Goal: Task Accomplishment & Management: Use online tool/utility

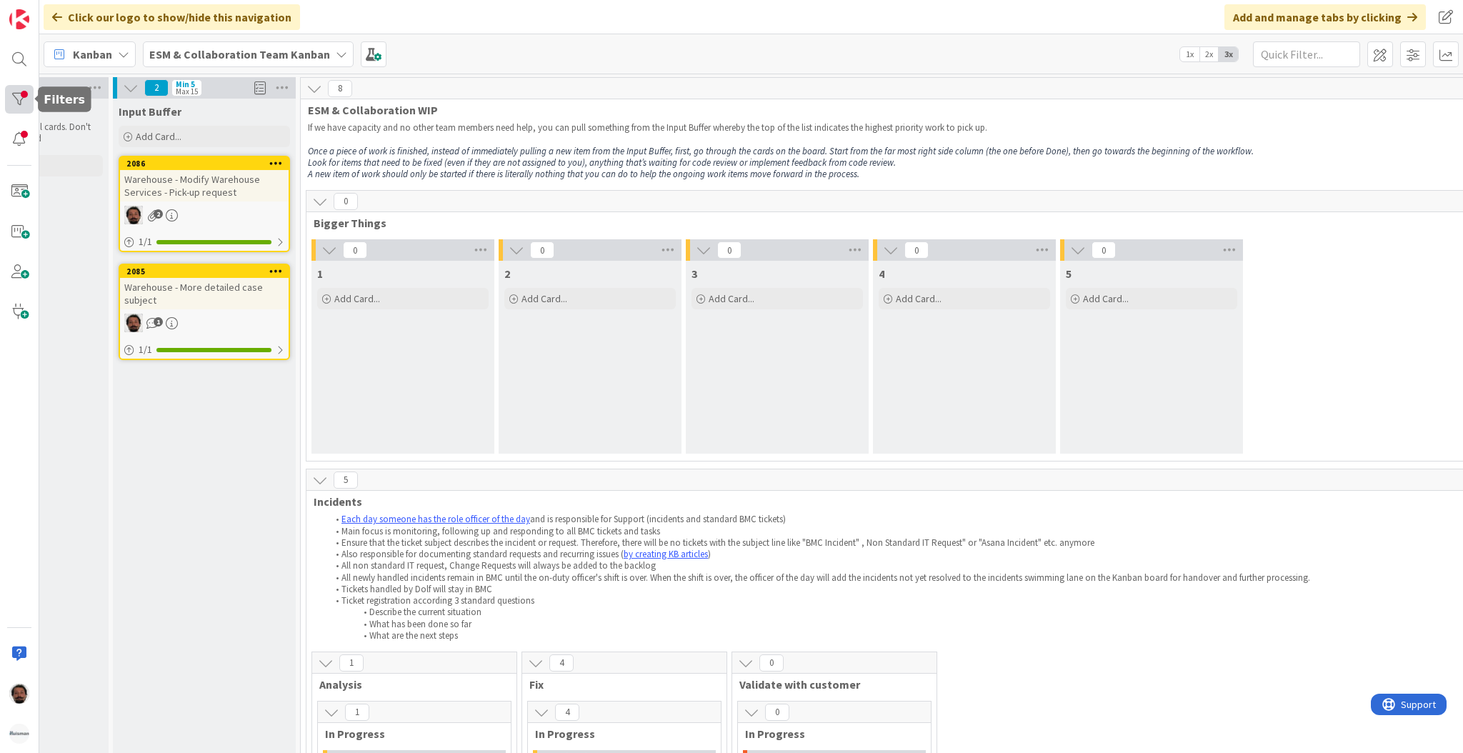
click at [24, 93] on div at bounding box center [19, 99] width 29 height 29
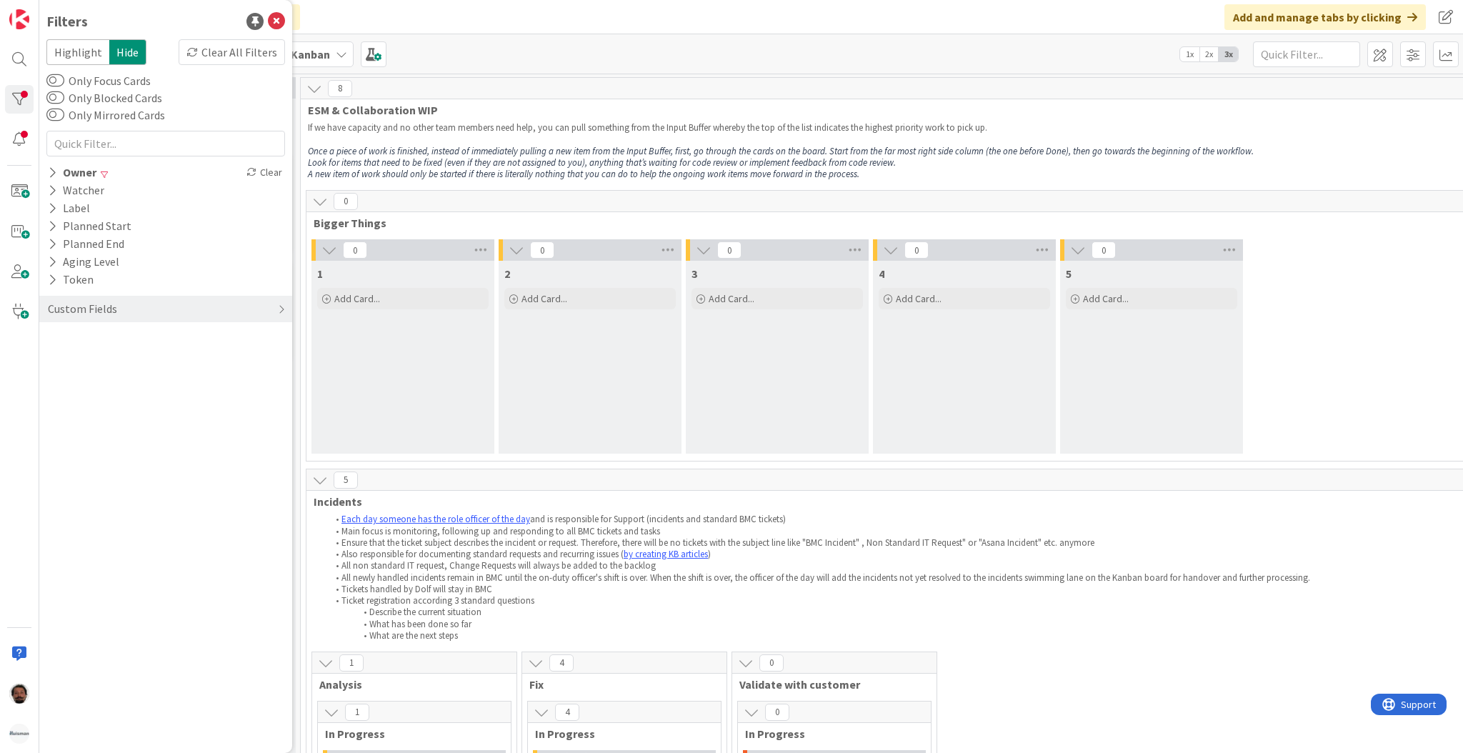
click at [211, 56] on div "Clear All Filters" at bounding box center [232, 52] width 106 height 26
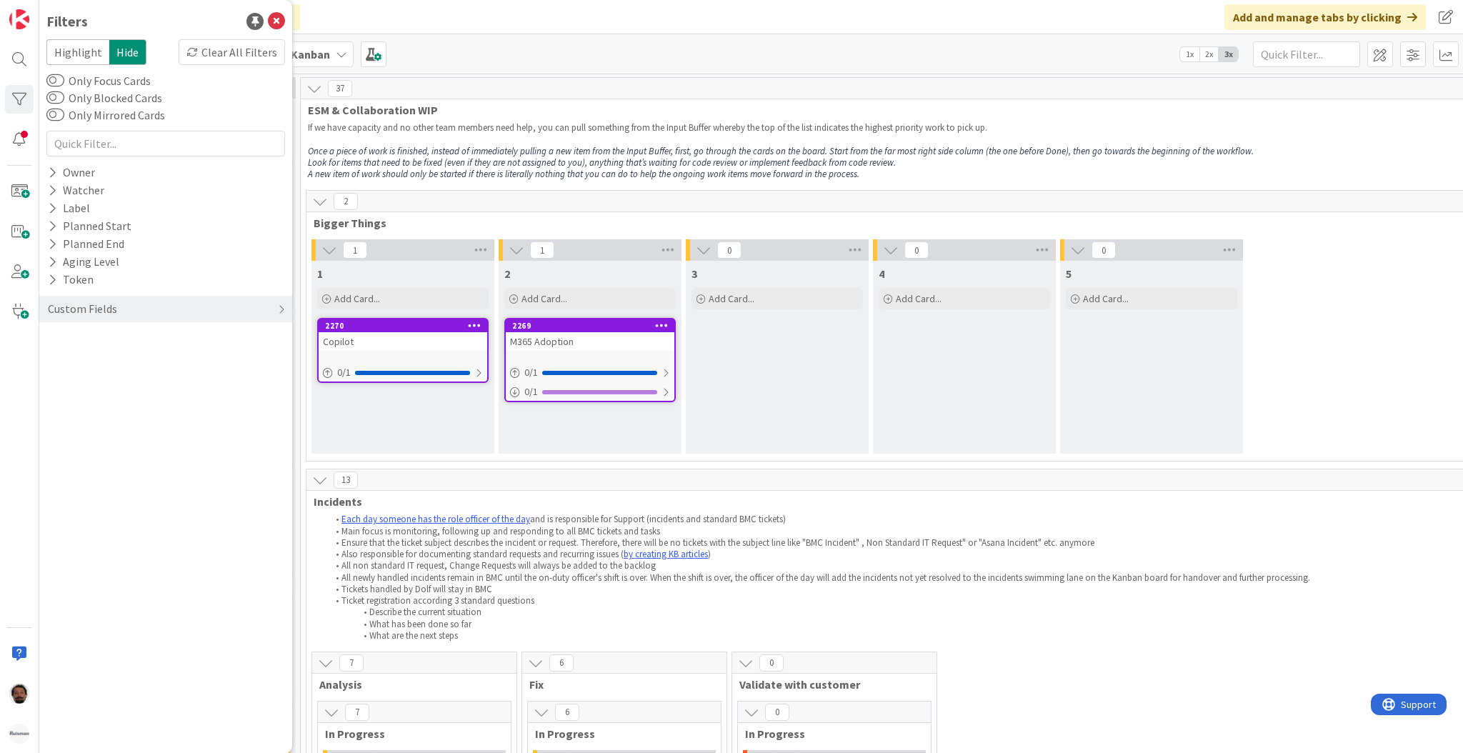
click at [392, 125] on p "If we have capacity and no other team members need help, you can pull something…" at bounding box center [958, 127] width 1300 height 11
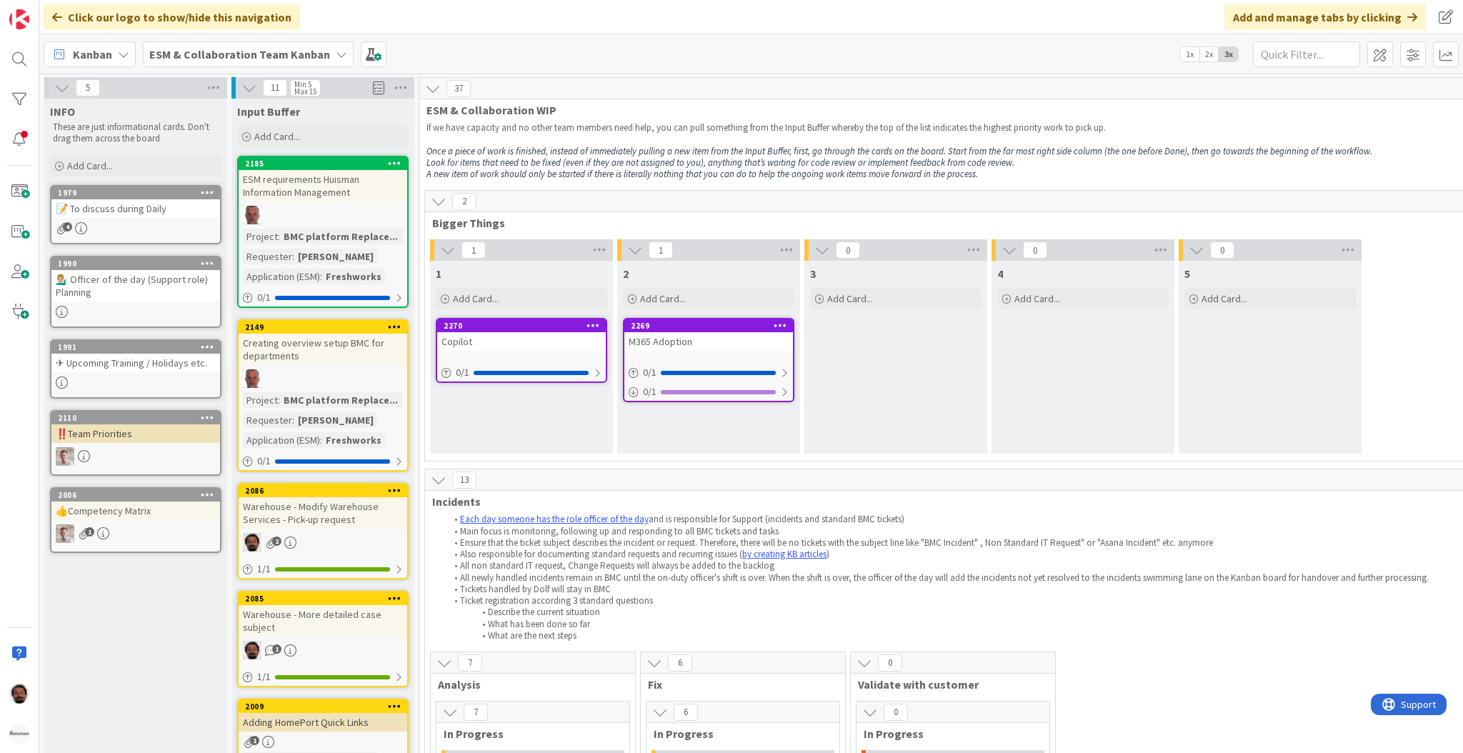
click at [139, 197] on div "1979" at bounding box center [135, 193] width 169 height 13
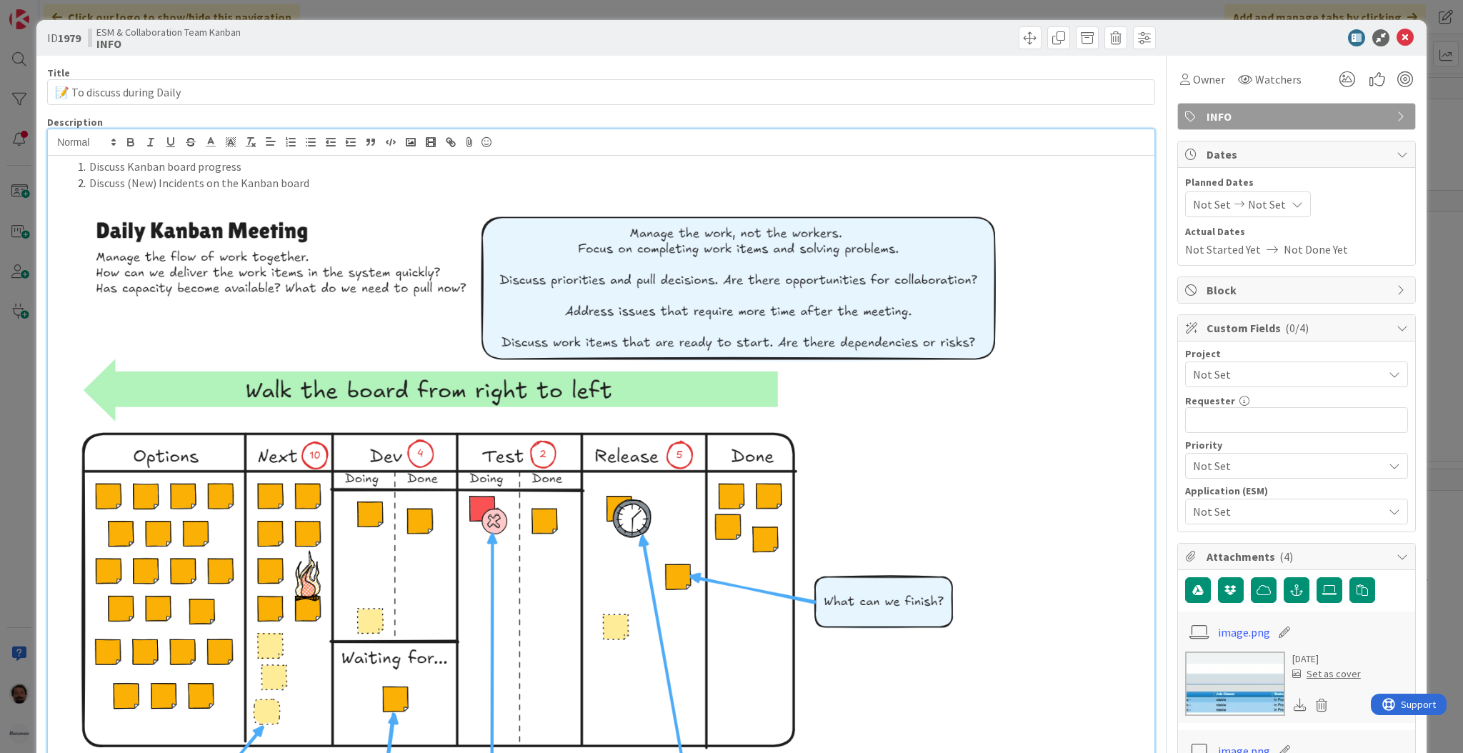
click at [394, 163] on ol "Discuss Kanban board progress Discuss (New) Incidents on the Kanban board" at bounding box center [601, 175] width 1093 height 32
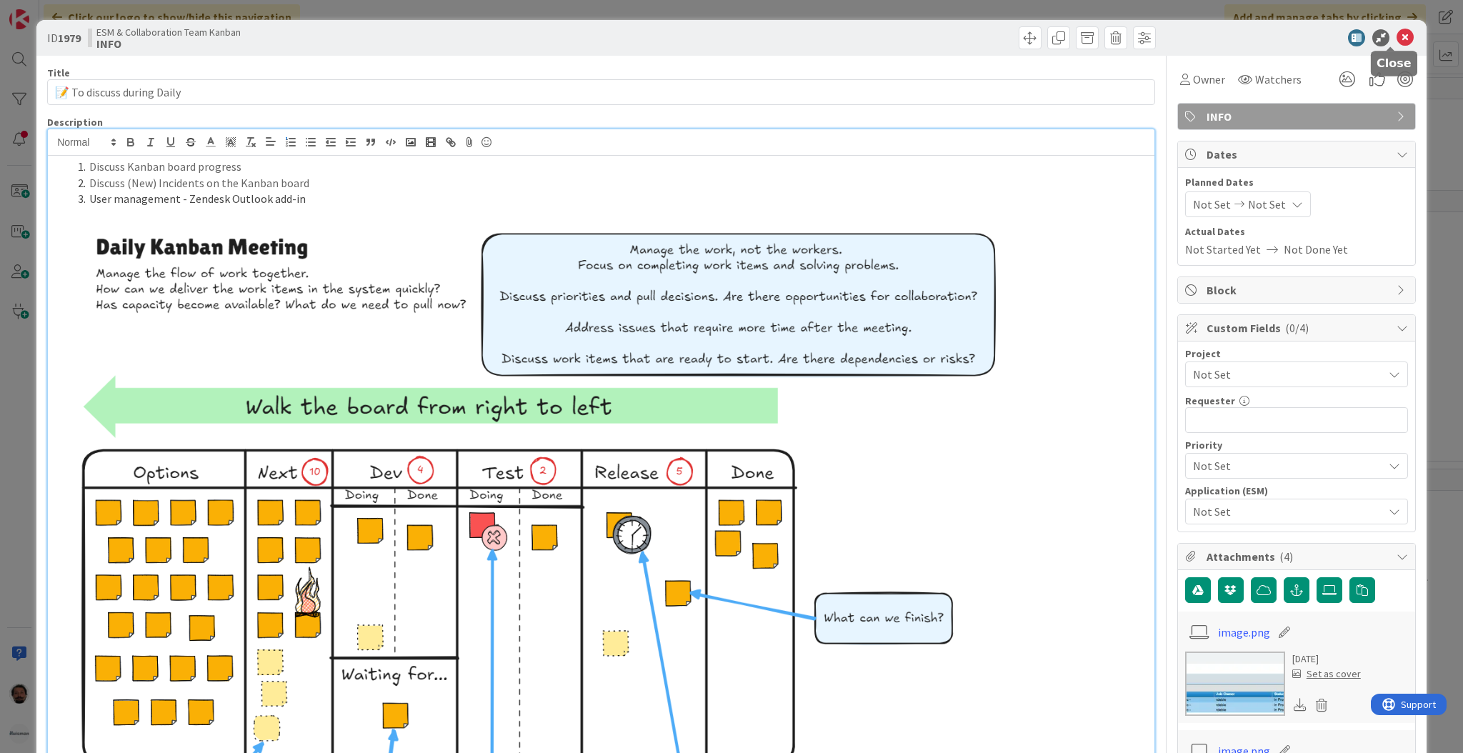
click at [1398, 44] on icon at bounding box center [1405, 37] width 17 height 17
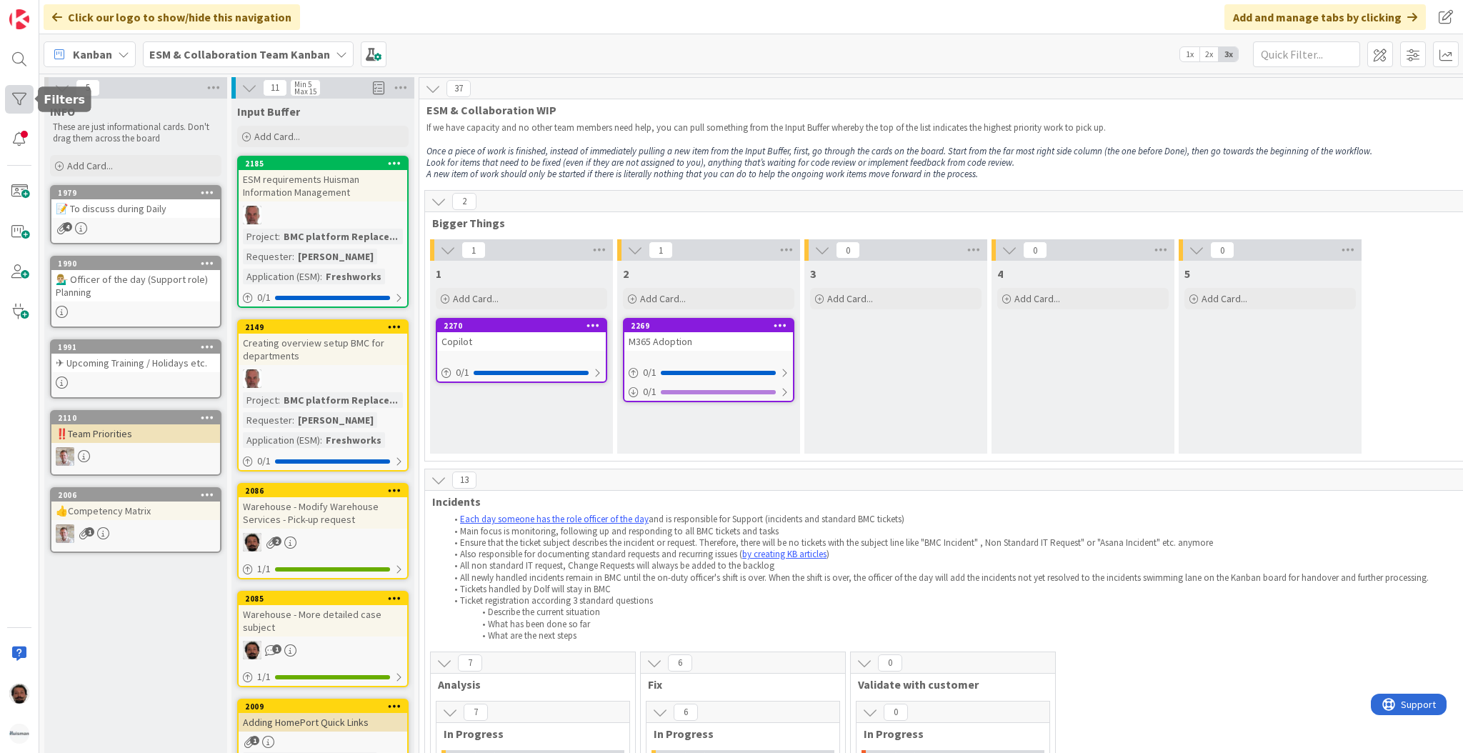
click at [24, 104] on div at bounding box center [19, 99] width 29 height 29
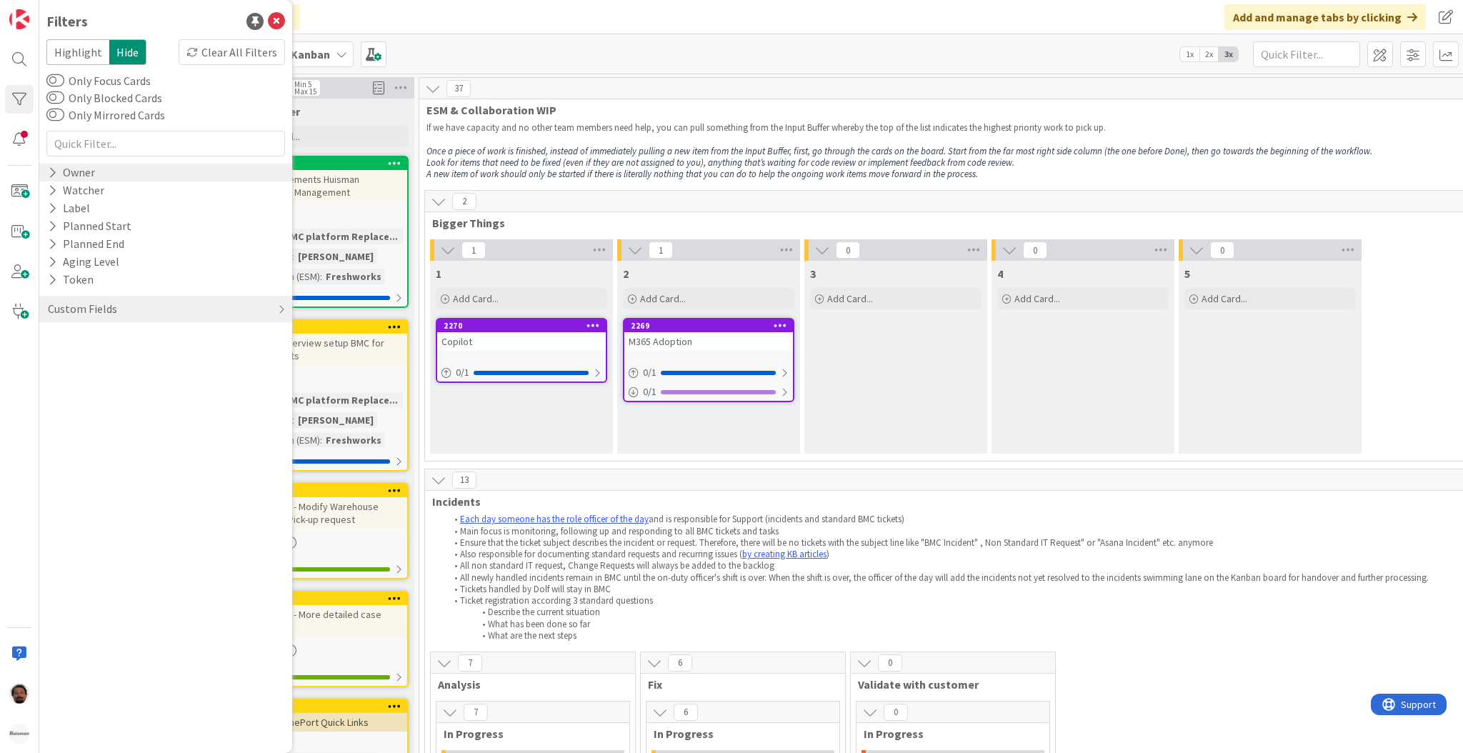
click at [66, 176] on div "Owner" at bounding box center [71, 173] width 50 height 18
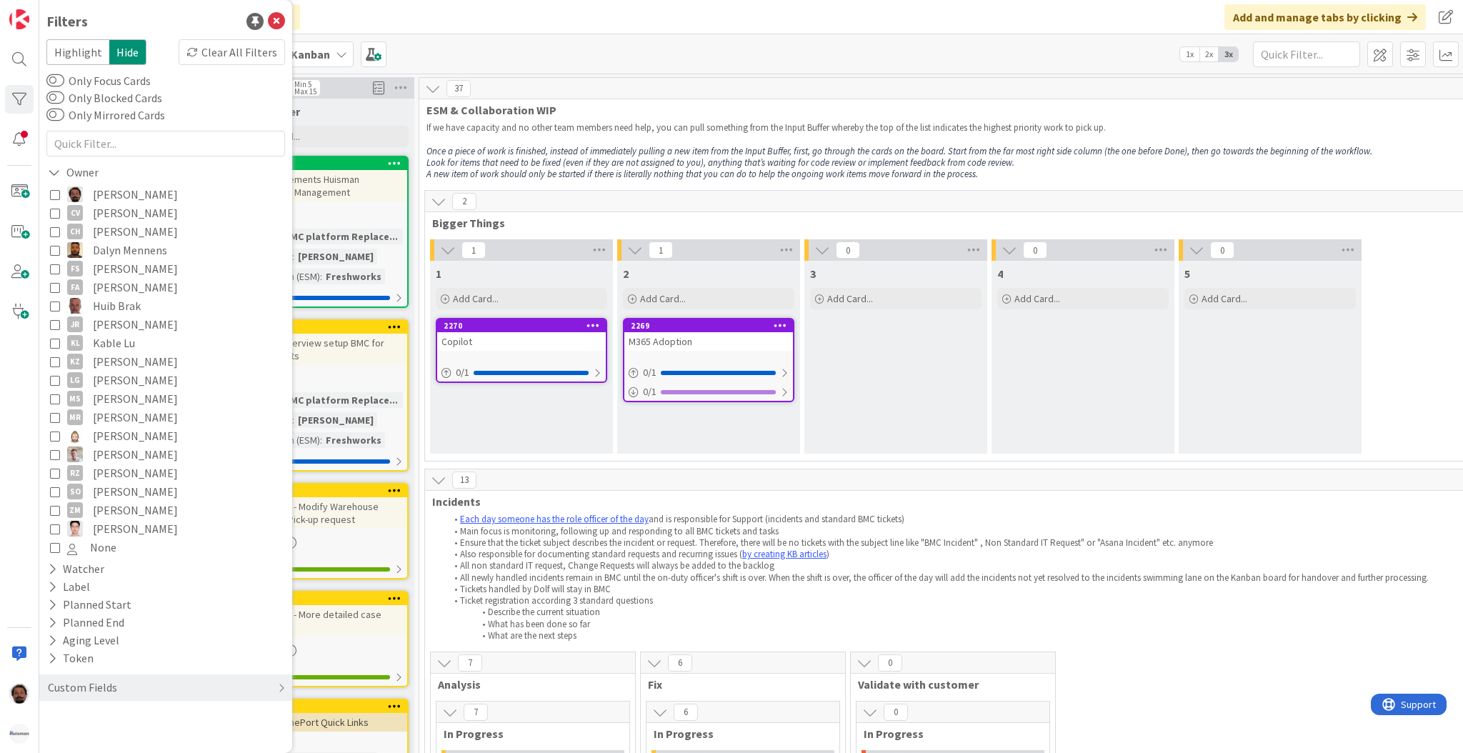
click at [58, 198] on icon at bounding box center [55, 194] width 10 height 10
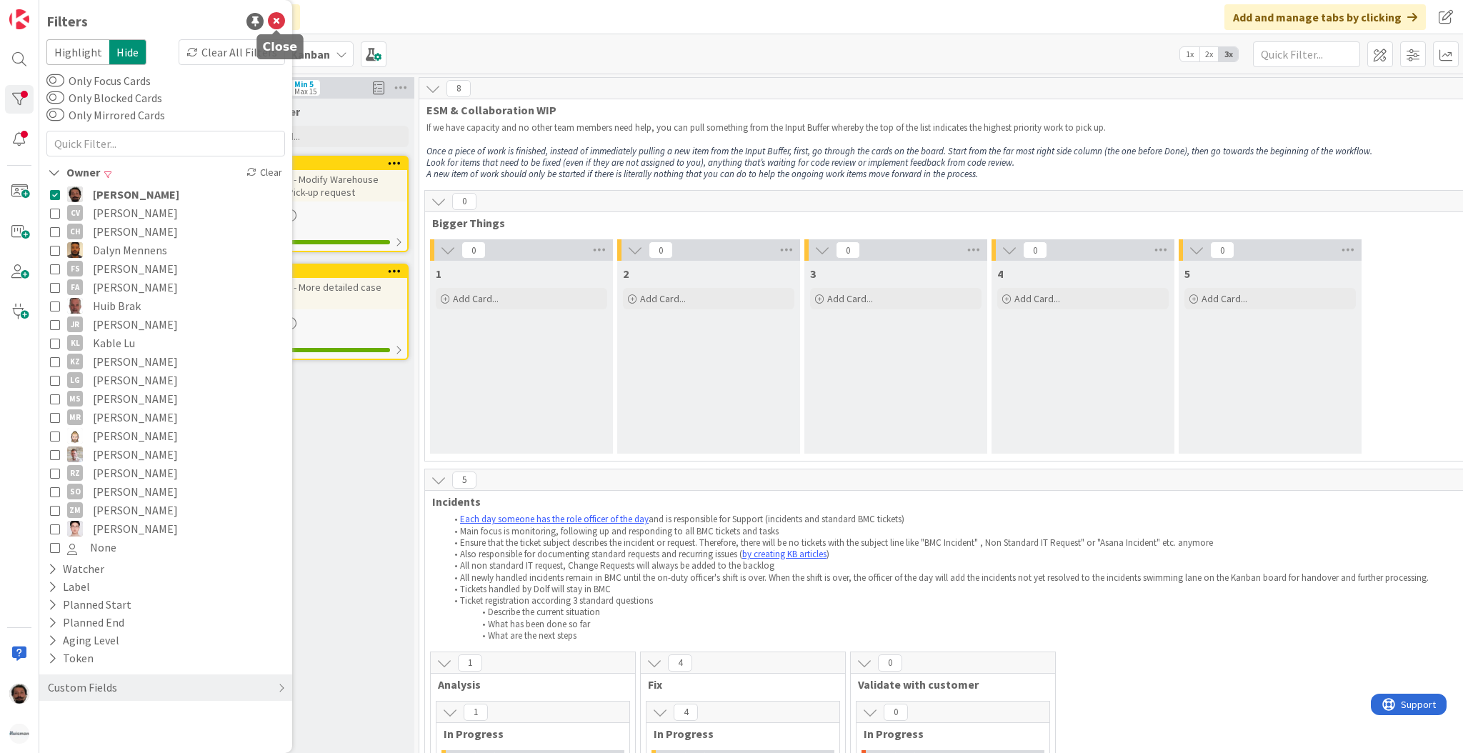
click at [277, 15] on icon at bounding box center [276, 21] width 17 height 17
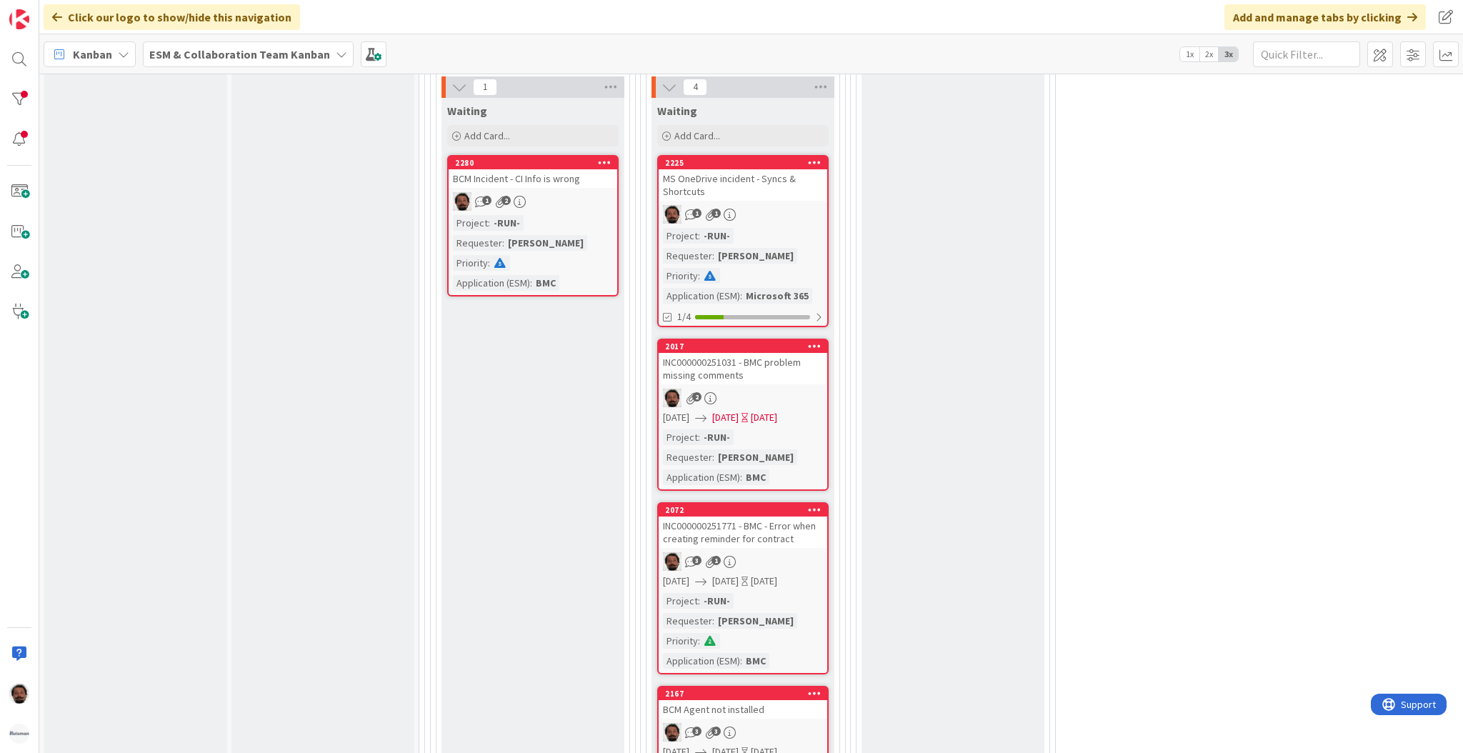
scroll to position [890, 0]
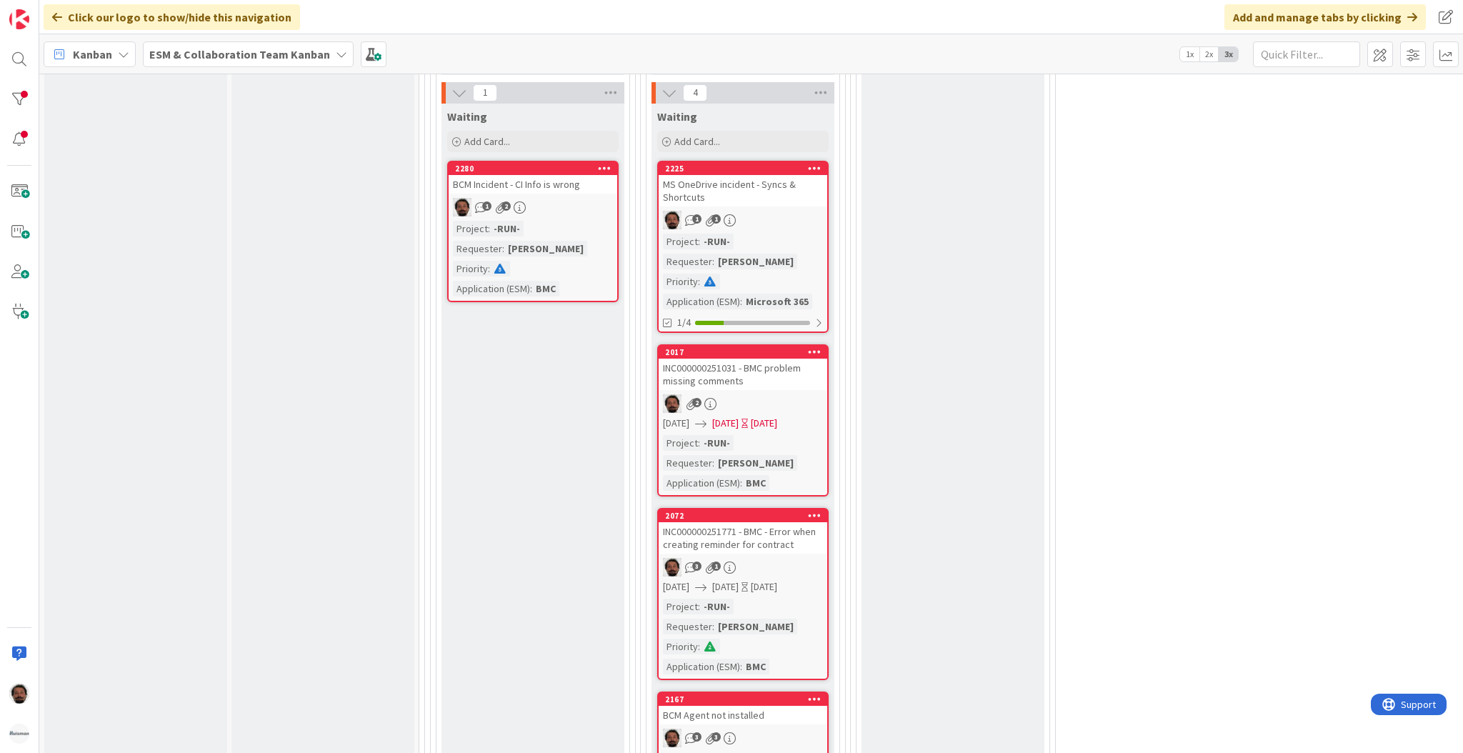
click at [777, 416] on div "[DATE]" at bounding box center [764, 423] width 26 height 15
